Goal: Information Seeking & Learning: Learn about a topic

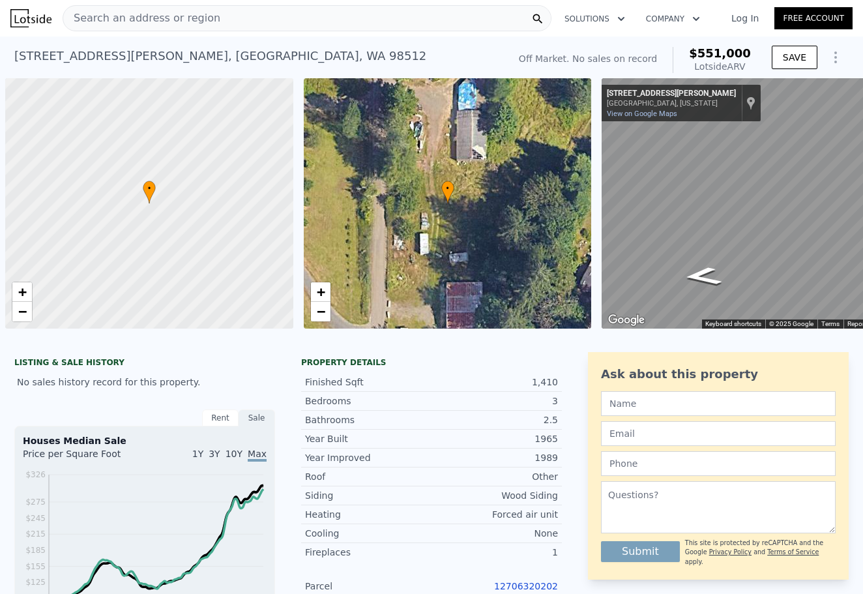
scroll to position [0, 5]
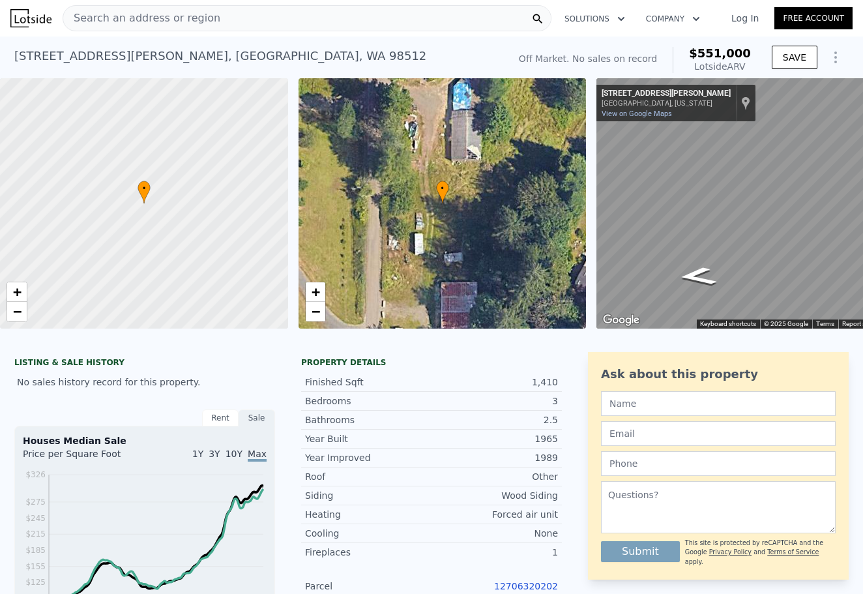
click at [27, 17] on img at bounding box center [30, 18] width 41 height 18
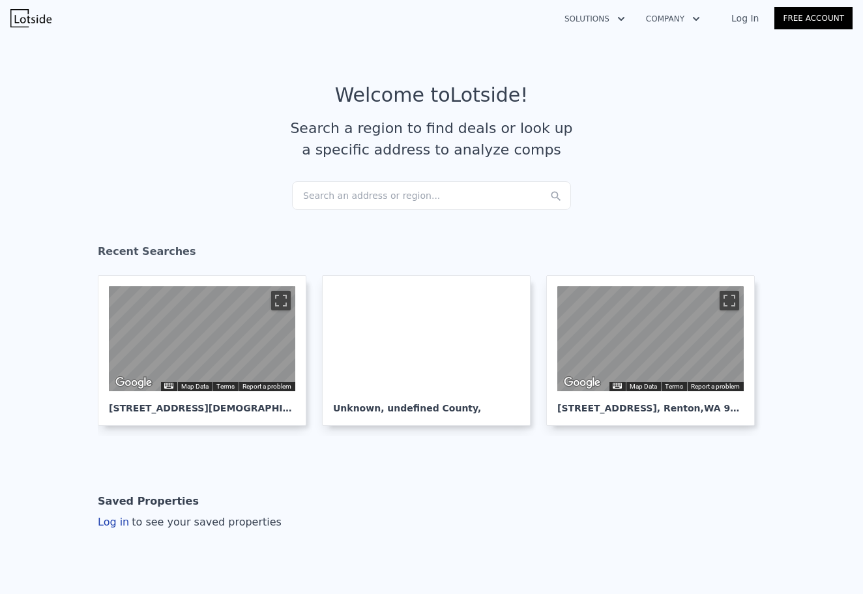
click at [324, 183] on div "Search an address or region..." at bounding box center [431, 195] width 279 height 29
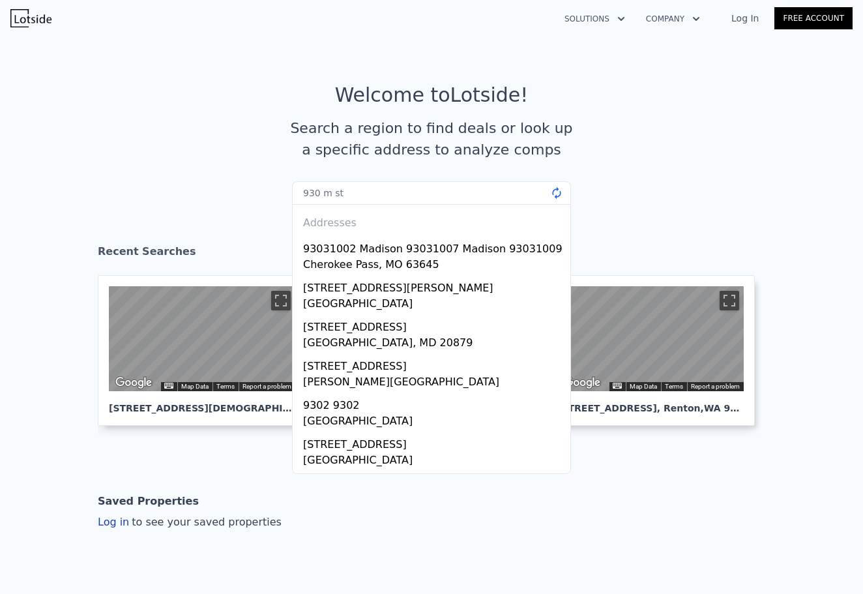
type input "930 m st"
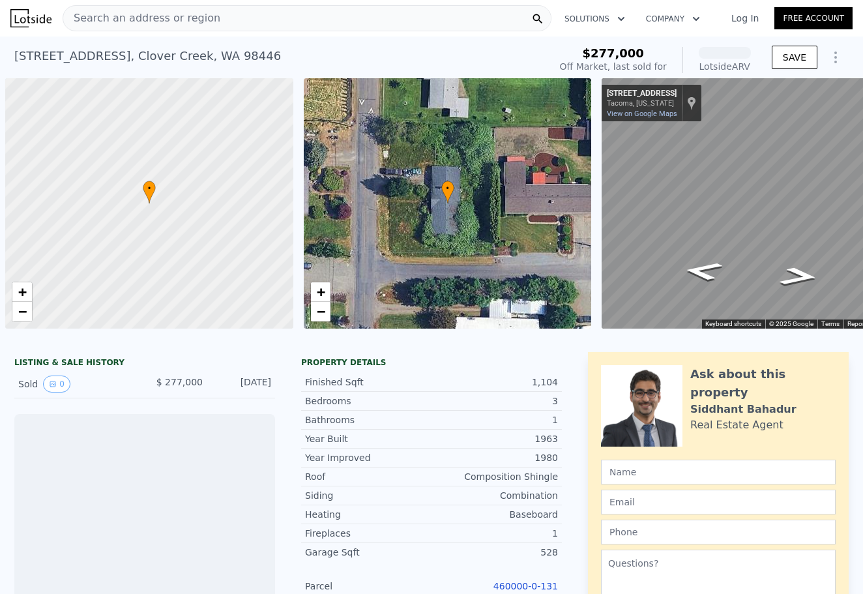
scroll to position [0, 5]
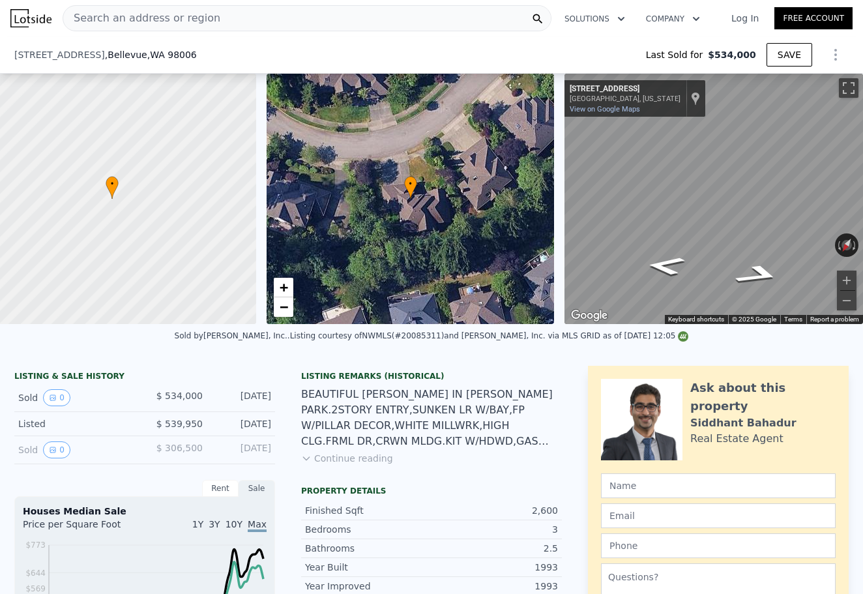
scroll to position [129, 0]
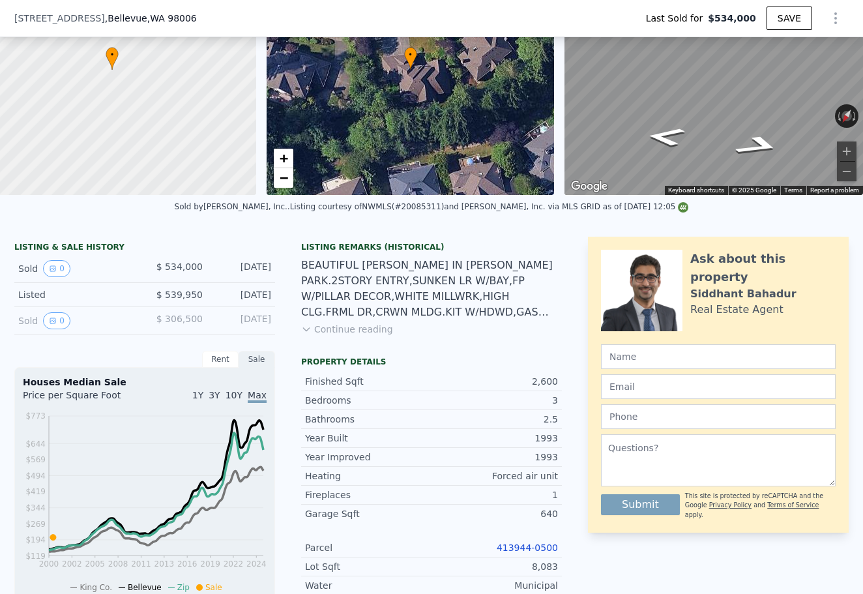
click at [370, 330] on button "Continue reading" at bounding box center [347, 329] width 92 height 13
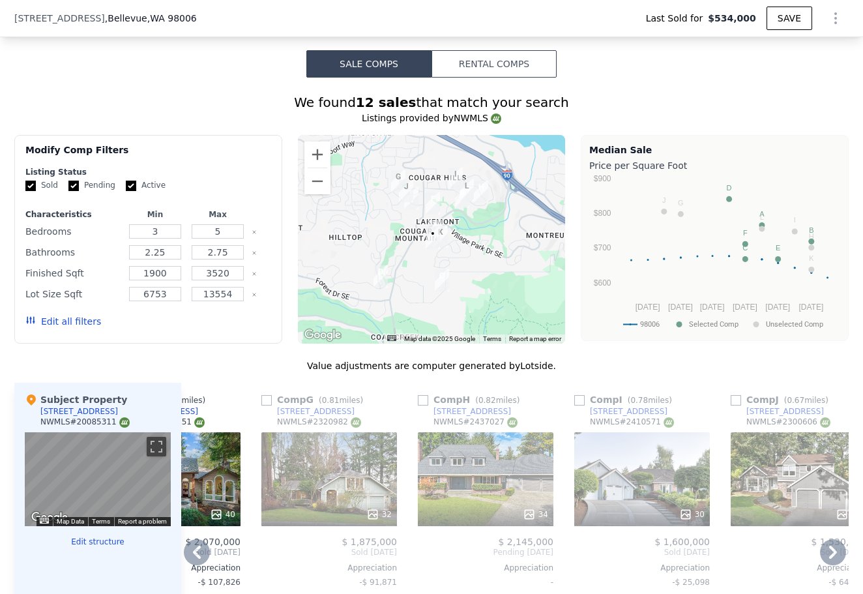
scroll to position [1133, 0]
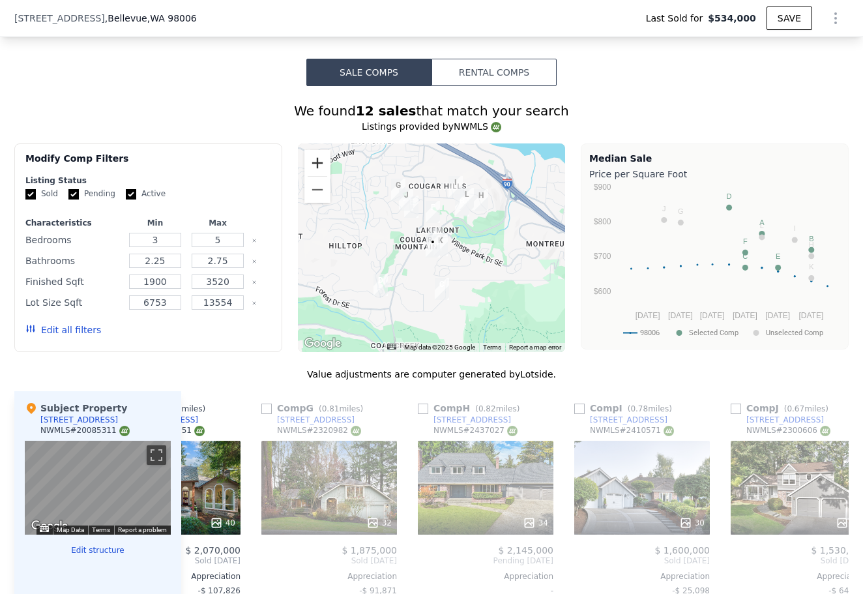
click at [321, 150] on button "Zoom in" at bounding box center [317, 163] width 26 height 26
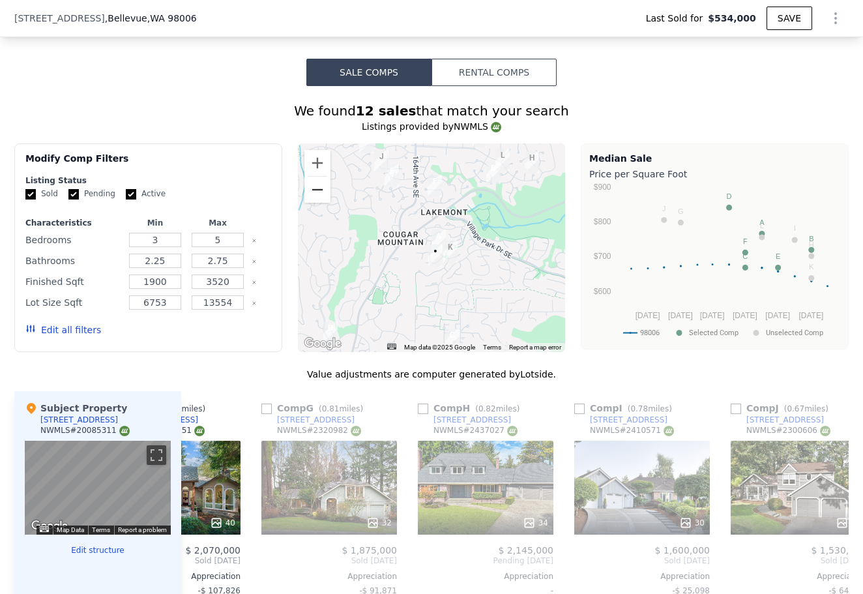
click at [323, 177] on button "Zoom out" at bounding box center [317, 190] width 26 height 26
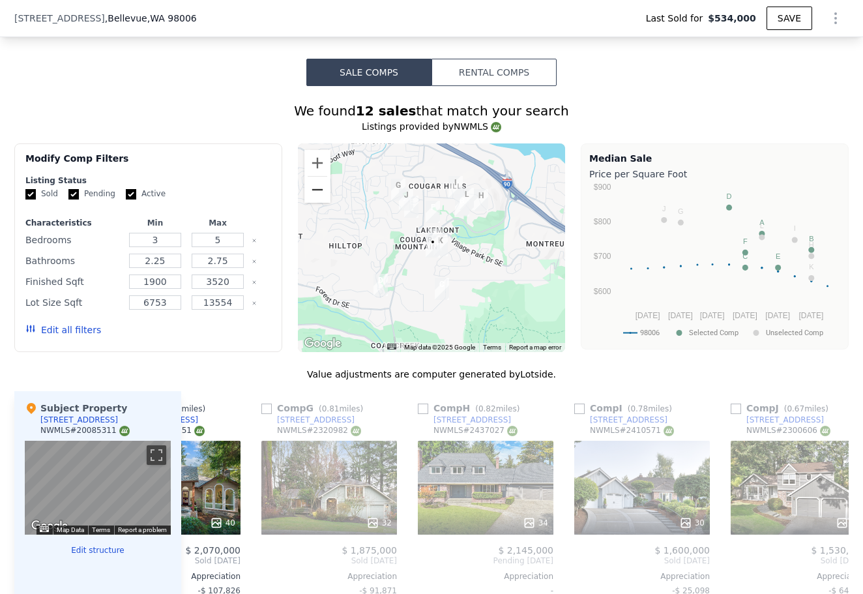
click at [323, 177] on button "Zoom out" at bounding box center [317, 190] width 26 height 26
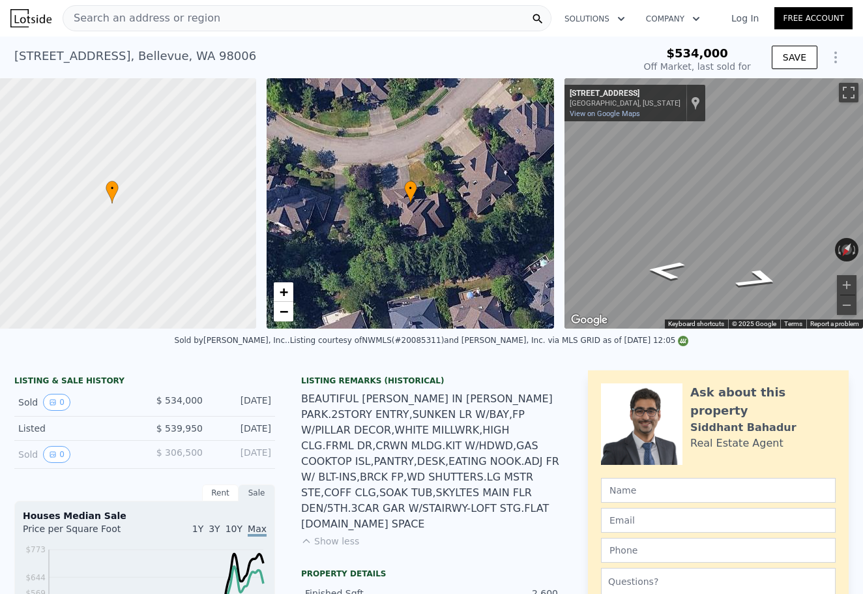
scroll to position [0, 0]
click at [745, 274] on icon "Go West, 167th Pl SE" at bounding box center [758, 279] width 86 height 31
click at [684, 266] on icon "Go East, 167th Pl SE" at bounding box center [669, 266] width 86 height 31
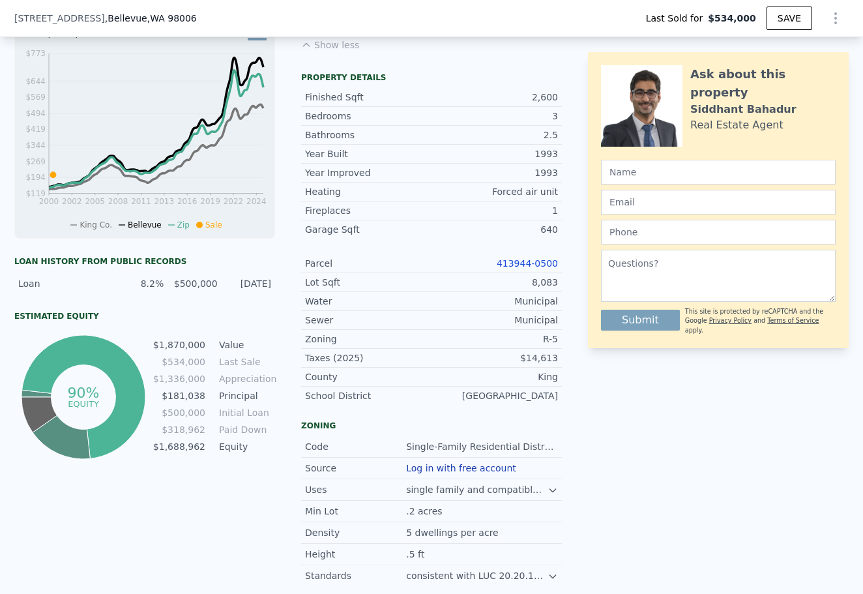
scroll to position [482, 0]
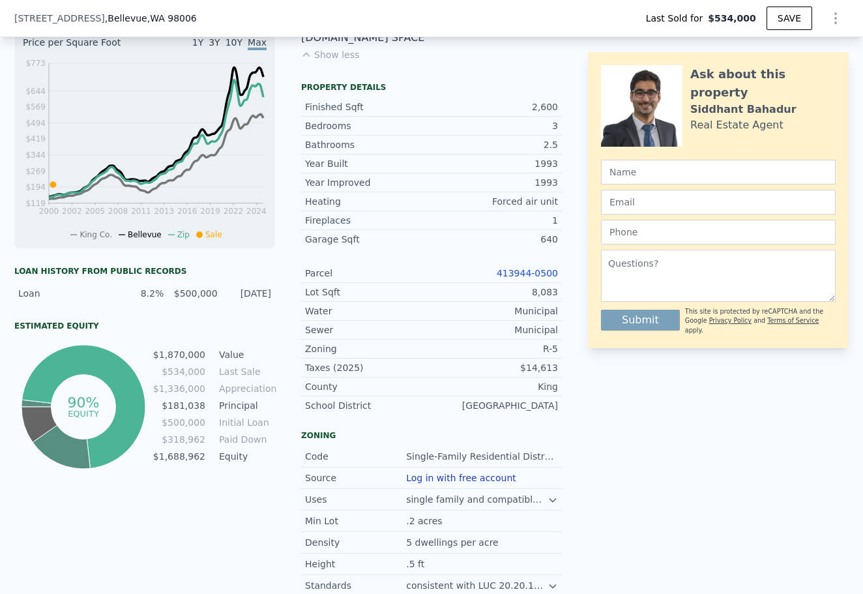
click at [533, 268] on link "413944-0500" at bounding box center [527, 273] width 61 height 10
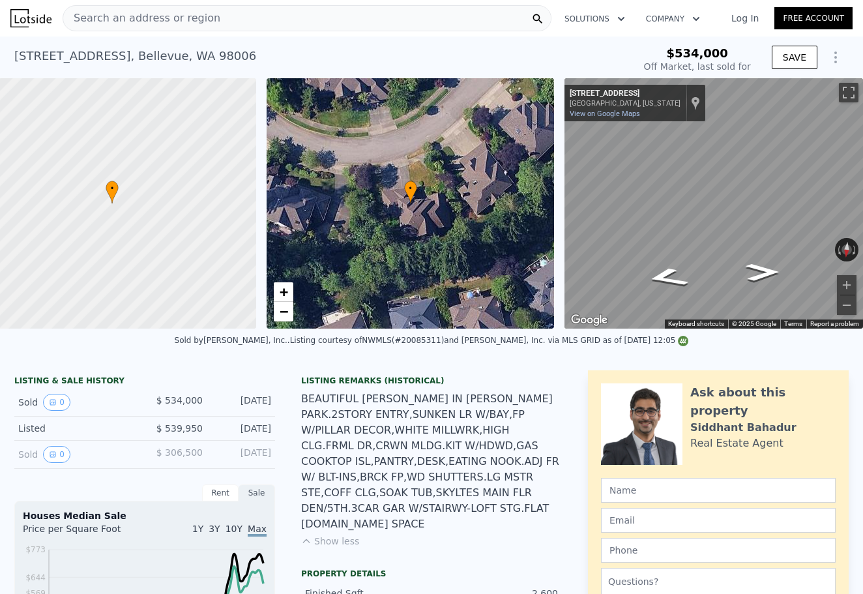
scroll to position [0, 0]
drag, startPoint x: 10, startPoint y: 54, endPoint x: 236, endPoint y: 48, distance: 226.2
click at [236, 48] on div "5634 167th Pl SE , Bellevue , WA 98006 Sold Aug 2000 for $534k $534,000 Off Mar…" at bounding box center [431, 57] width 863 height 42
type input "$ 1,870,000"
type input "$ 1,116,755"
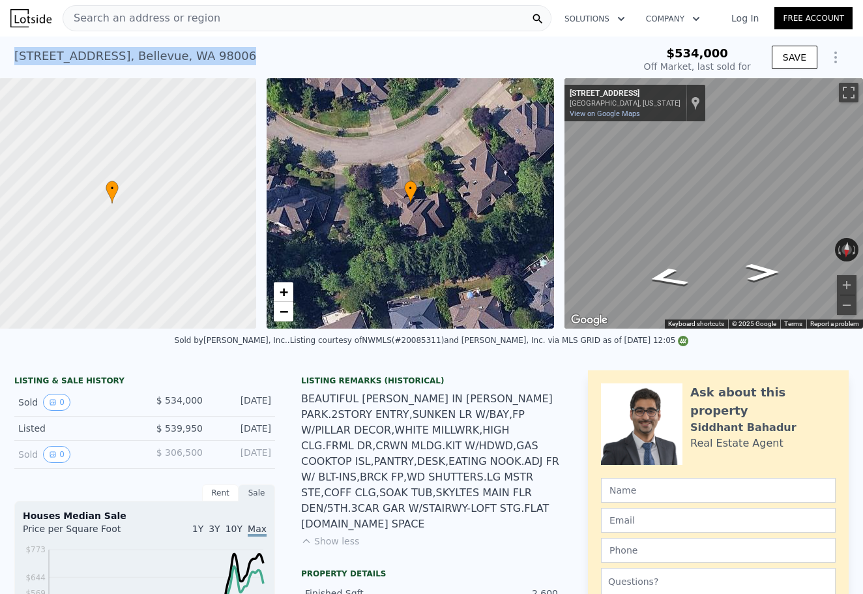
click at [197, 17] on span "Search an address or region" at bounding box center [141, 18] width 157 height 16
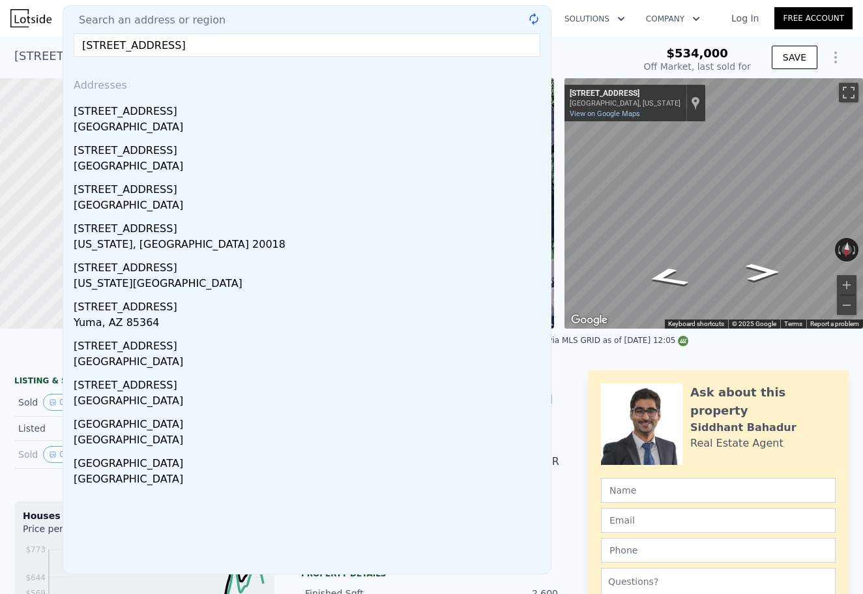
type input "2834 30th ave s"
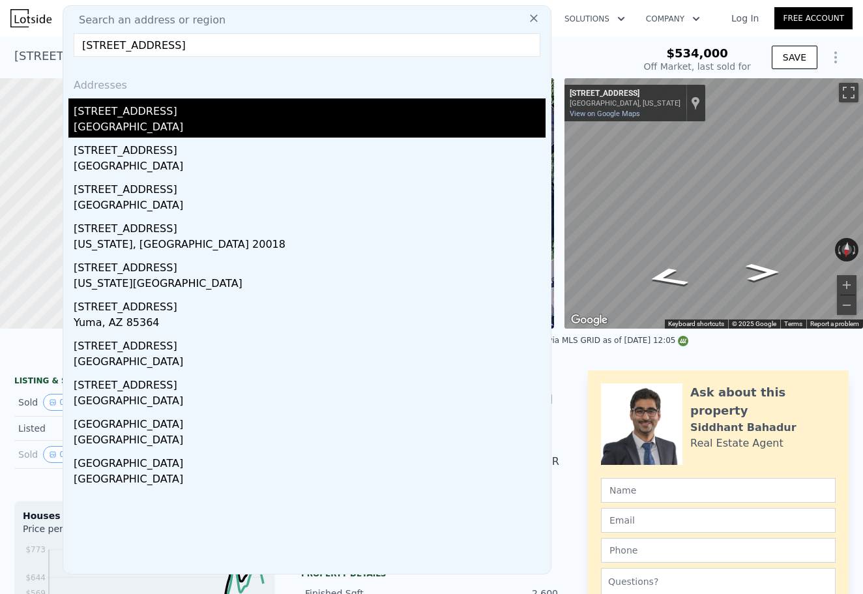
click at [137, 116] on div "2834 30th Ave S" at bounding box center [310, 108] width 472 height 21
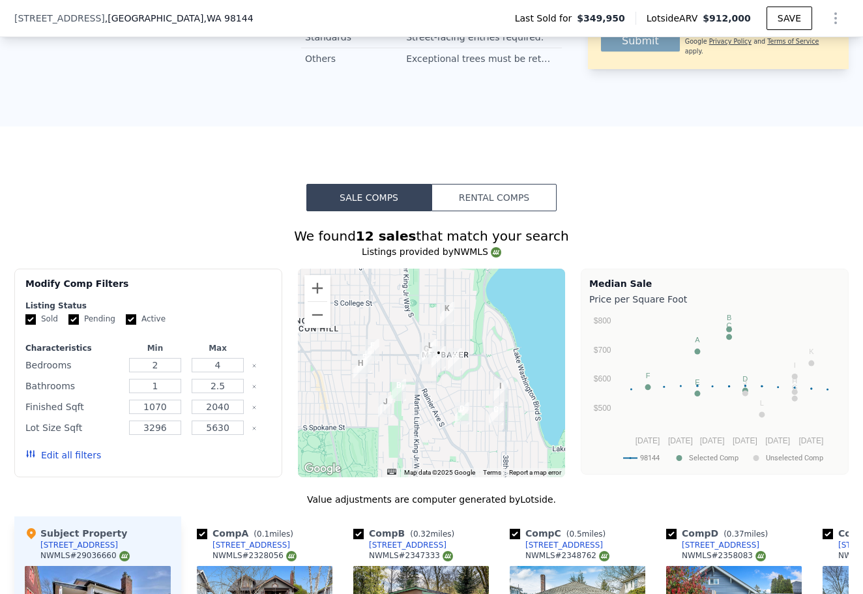
scroll to position [1160, 0]
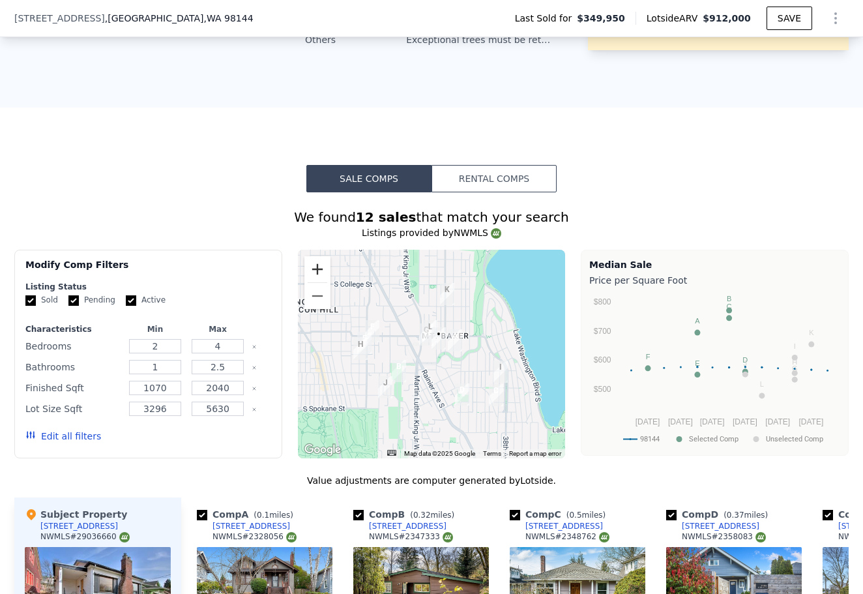
click at [321, 256] on button "Zoom in" at bounding box center [317, 269] width 26 height 26
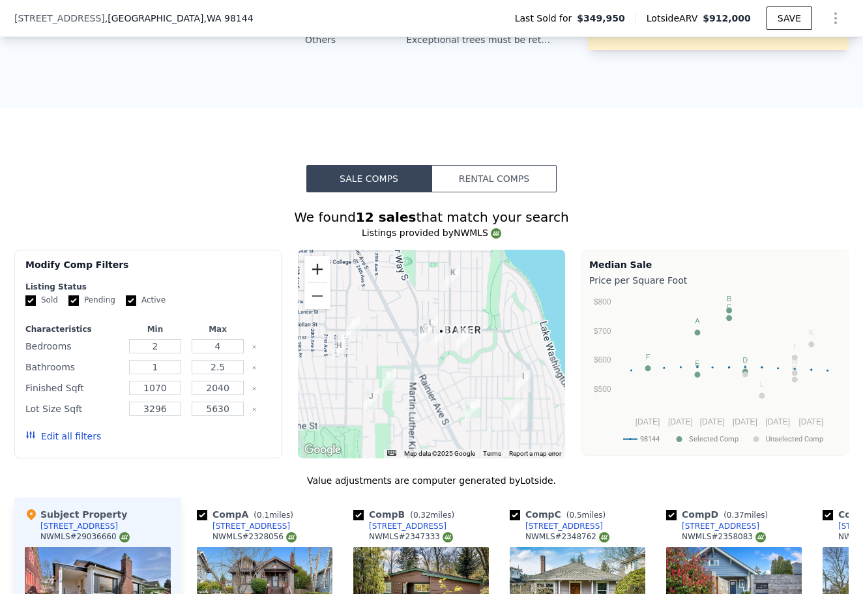
click at [321, 256] on button "Zoom in" at bounding box center [317, 269] width 26 height 26
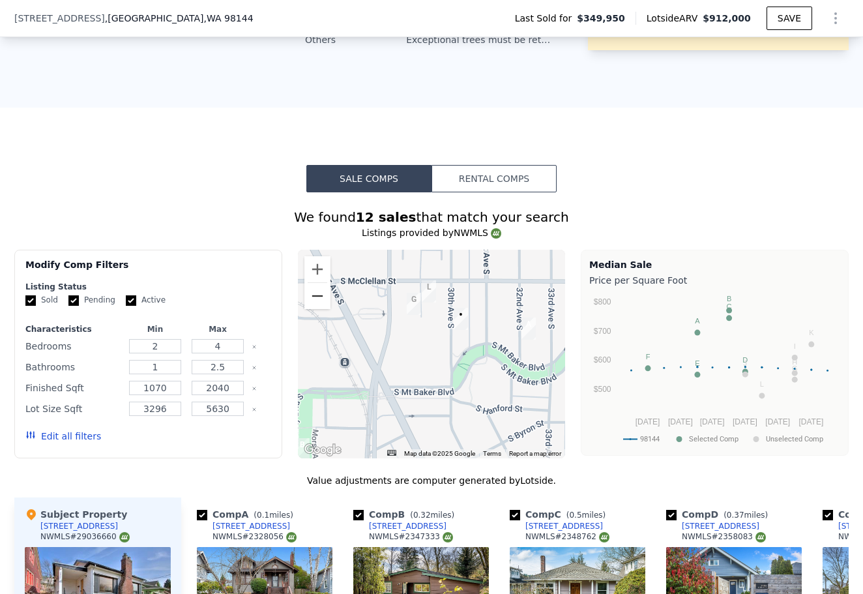
click at [319, 283] on button "Zoom out" at bounding box center [317, 296] width 26 height 26
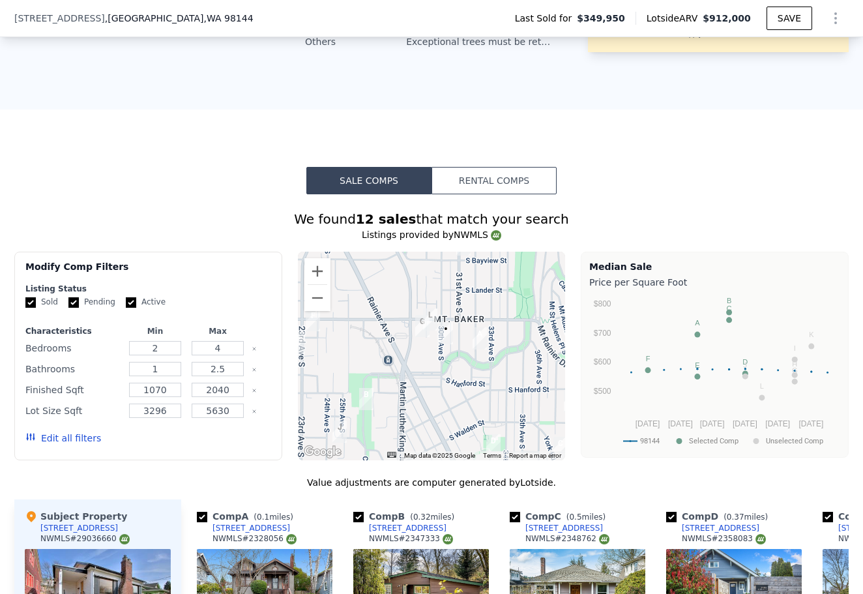
scroll to position [1159, 0]
click at [324, 257] on button "Zoom in" at bounding box center [317, 270] width 26 height 26
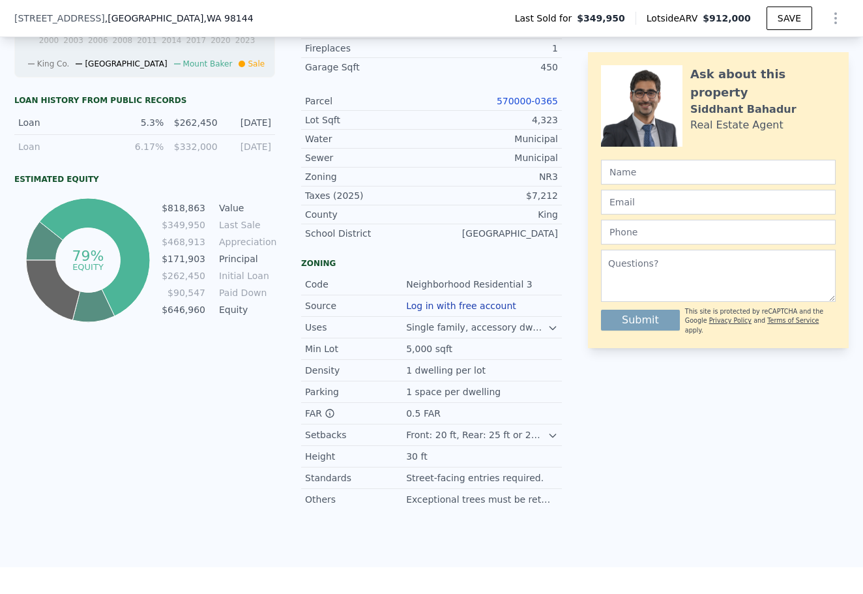
scroll to position [677, 0]
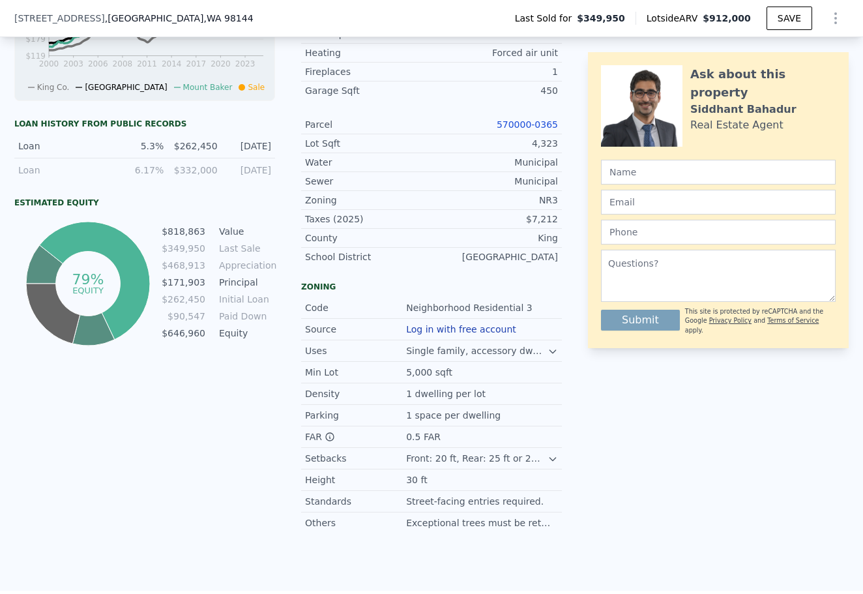
click at [536, 119] on link "570000-0365" at bounding box center [527, 124] width 61 height 10
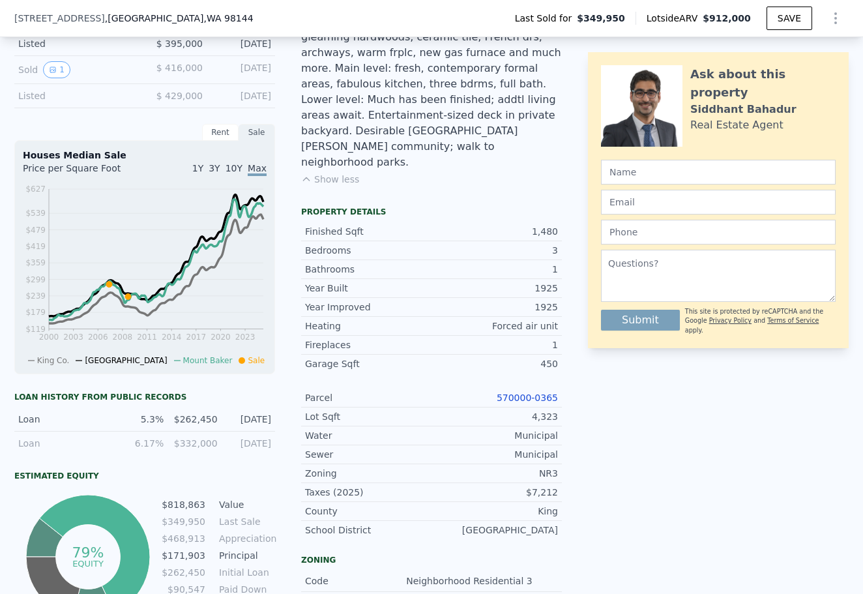
scroll to position [389, 0]
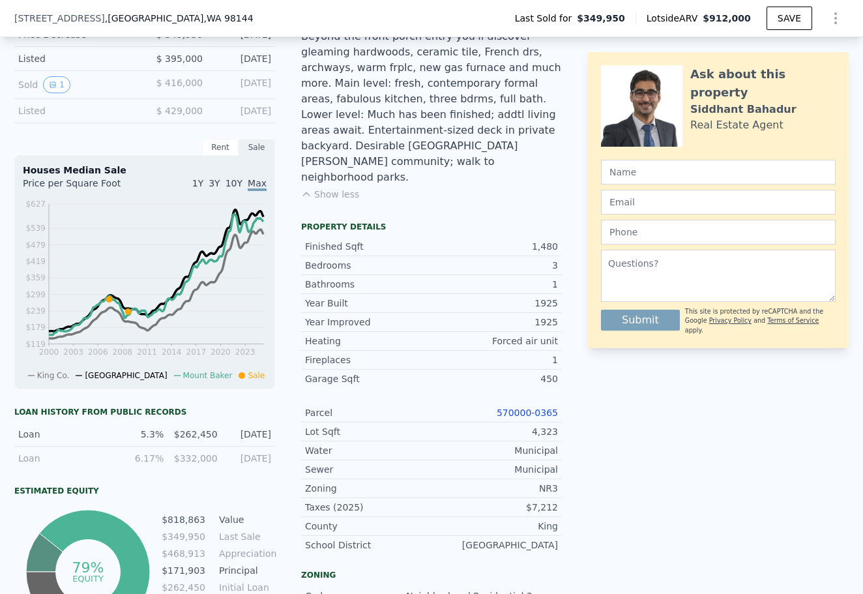
click at [519, 407] on link "570000-0365" at bounding box center [527, 412] width 61 height 10
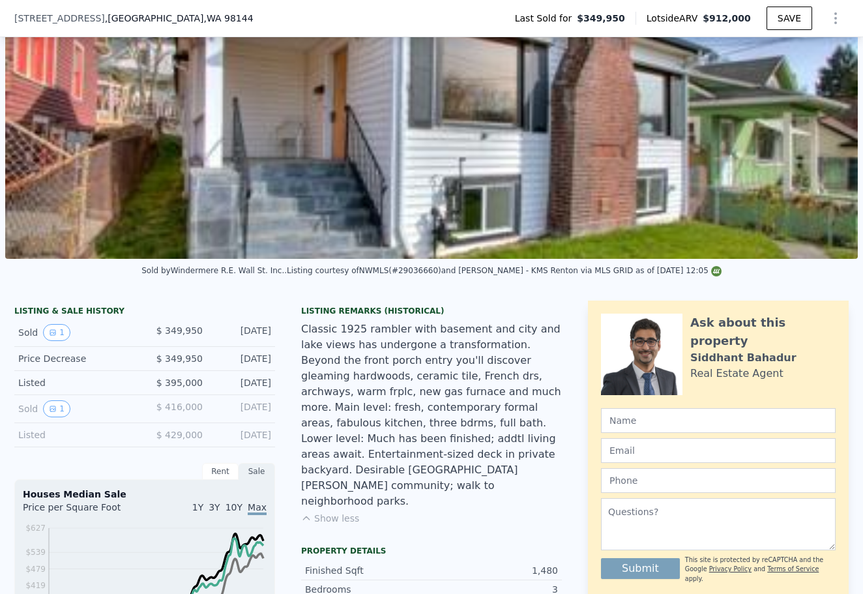
scroll to position [94, 0]
